Goal: Find specific page/section: Find specific page/section

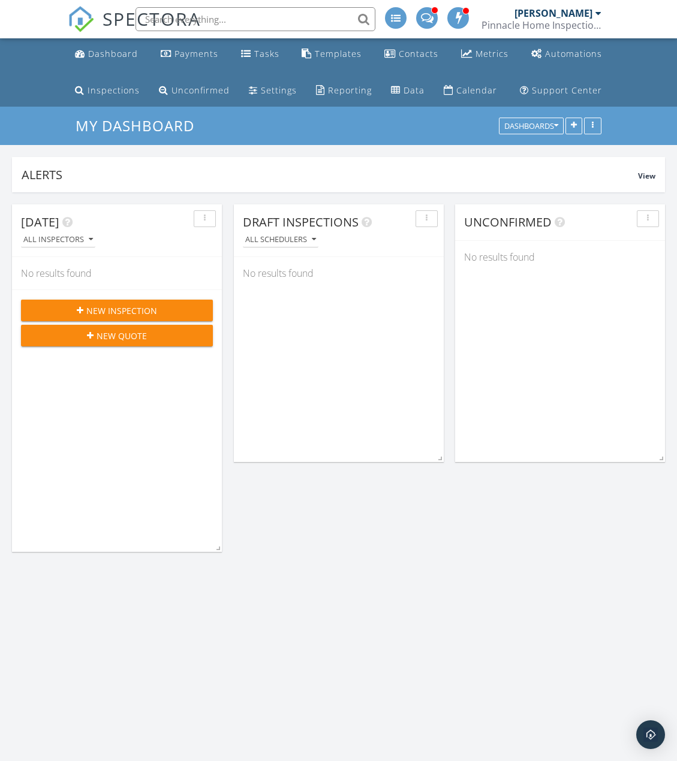
scroll to position [1200, 696]
click at [228, 11] on input "text" at bounding box center [256, 19] width 240 height 24
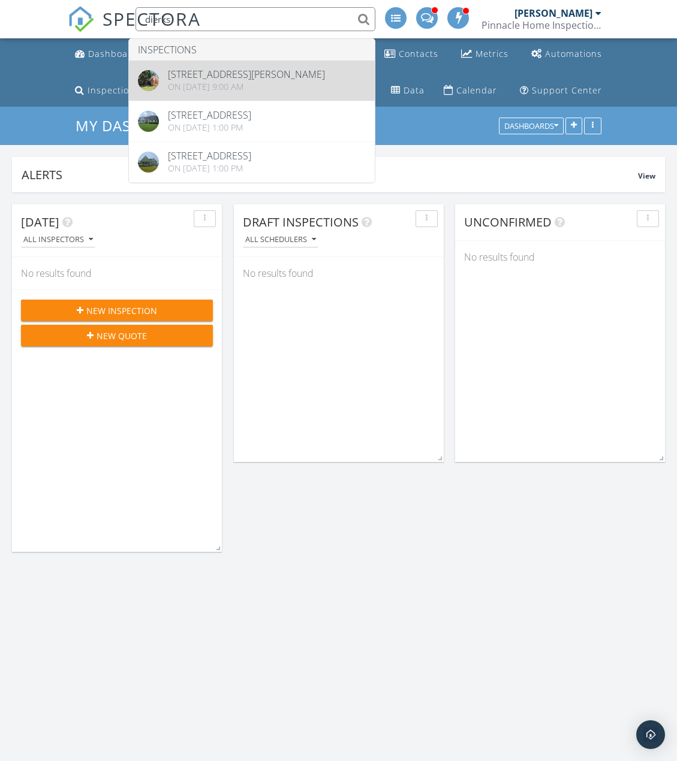
type input "dierks"
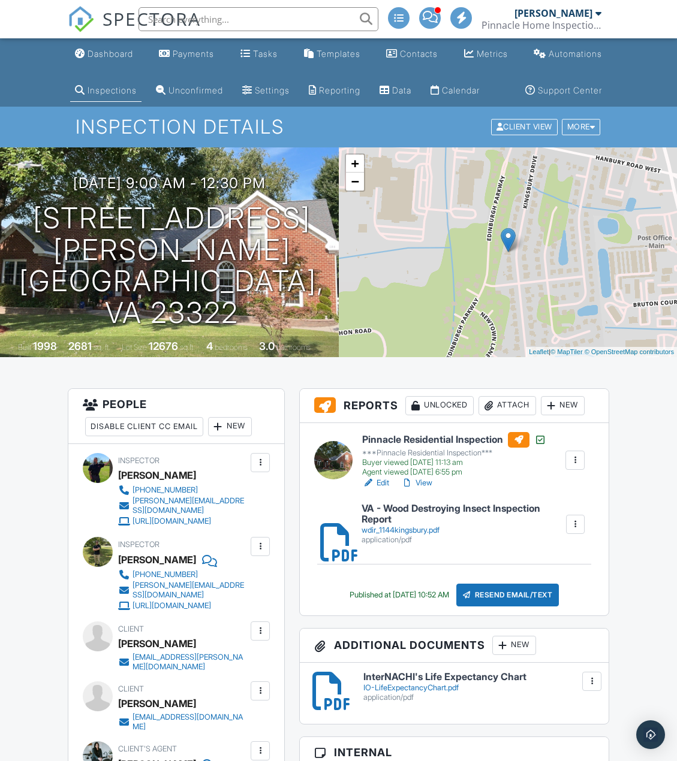
click at [571, 462] on div at bounding box center [575, 460] width 12 height 12
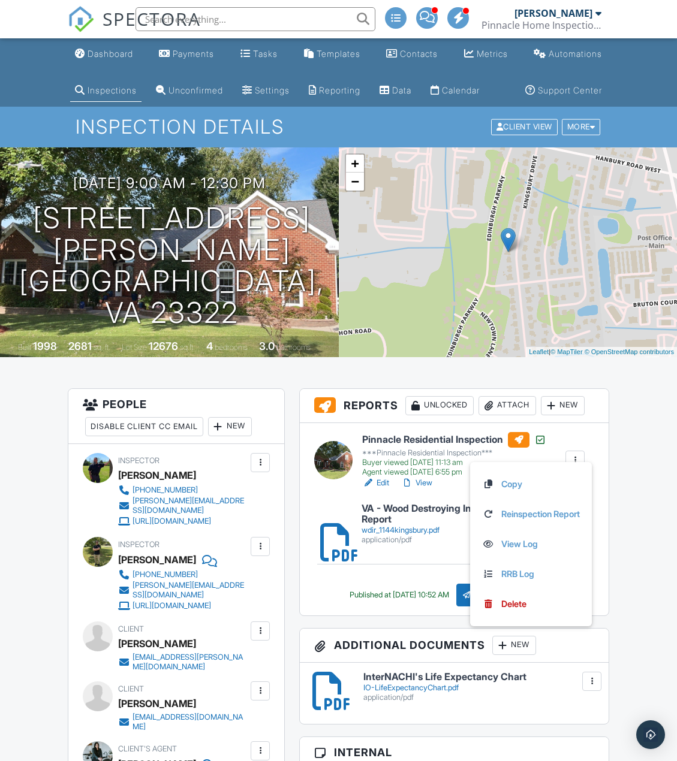
click at [419, 481] on link "View" at bounding box center [416, 483] width 31 height 12
